Goal: Entertainment & Leisure: Consume media (video, audio)

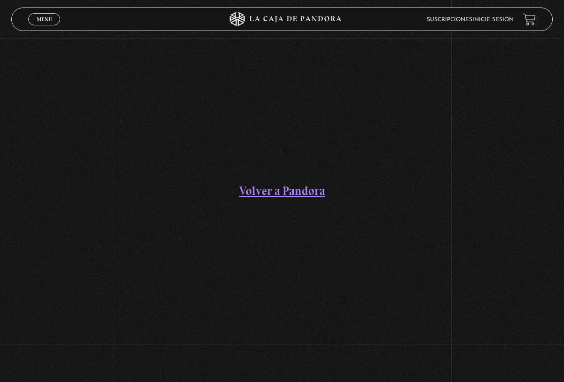
click at [502, 18] on link "Inicie sesión" at bounding box center [493, 20] width 41 height 6
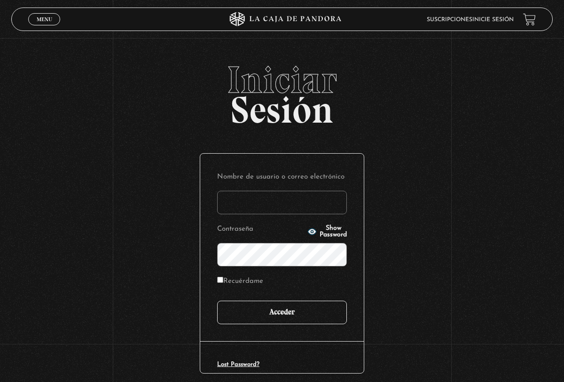
type input "[EMAIL_ADDRESS][DOMAIN_NAME]"
click at [286, 310] on input "Acceder" at bounding box center [282, 313] width 130 height 24
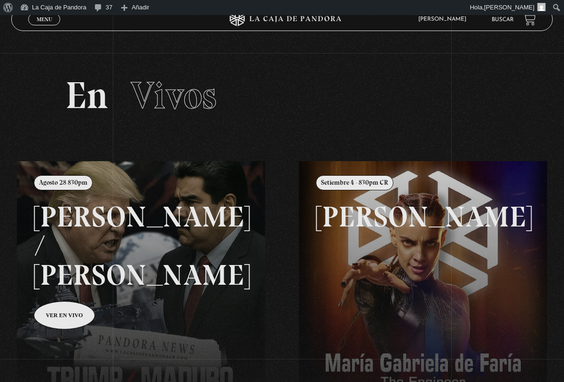
click at [43, 24] on link "Menu Cerrar" at bounding box center [44, 19] width 32 height 12
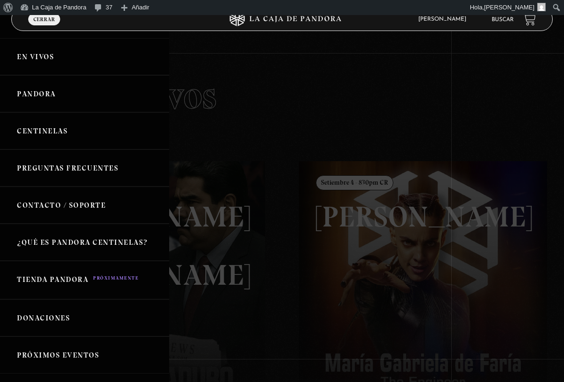
click at [407, 250] on div at bounding box center [282, 191] width 564 height 382
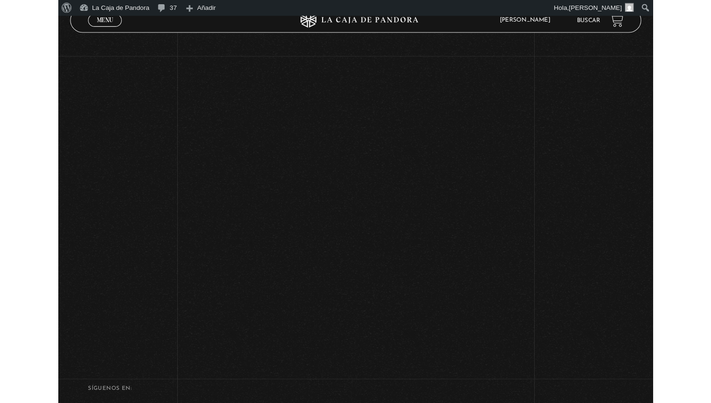
scroll to position [248, 0]
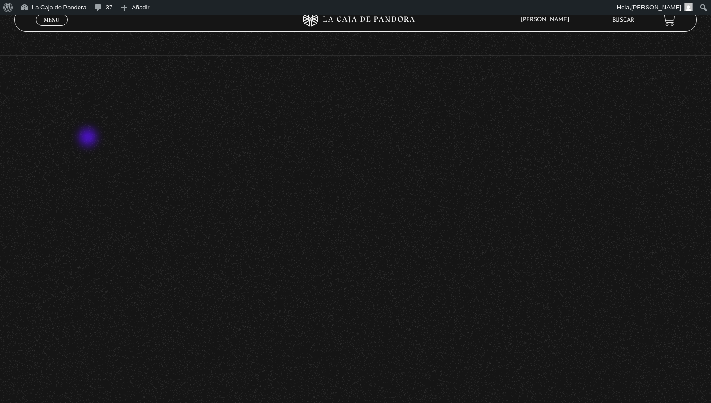
click at [89, 138] on div "Volver Setiembre 4 - 830pm CR [PERSON_NAME]" at bounding box center [355, 92] width 711 height 570
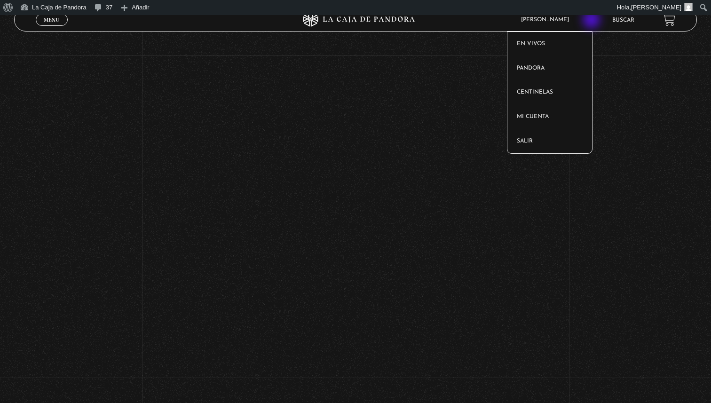
click at [564, 19] on article "[PERSON_NAME] En vivos Pandora Centinelas Mi cuenta Salir" at bounding box center [558, 20] width 85 height 22
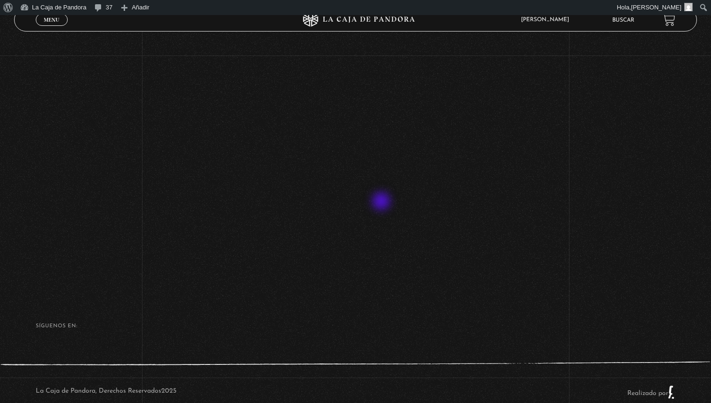
scroll to position [334, 0]
drag, startPoint x: 320, startPoint y: 343, endPoint x: 111, endPoint y: 151, distance: 283.9
click at [114, 153] on div "Menu Cerrar [PERSON_NAME] En vivos Pandora Centinelas Mi cuenta Salir [GEOGRAPH…" at bounding box center [355, 52] width 711 height 743
